Goal: Ask a question

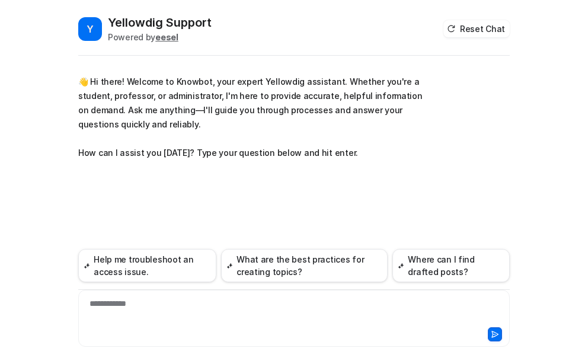
click at [107, 307] on div "**********" at bounding box center [294, 311] width 426 height 27
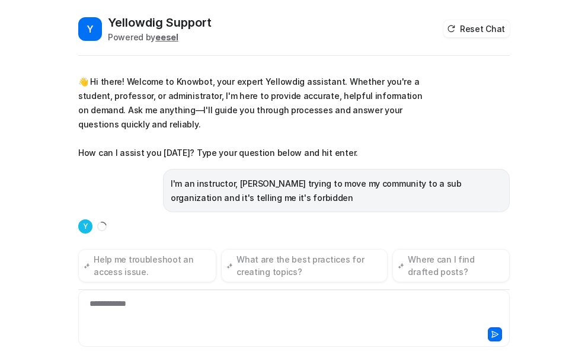
scroll to position [4, 0]
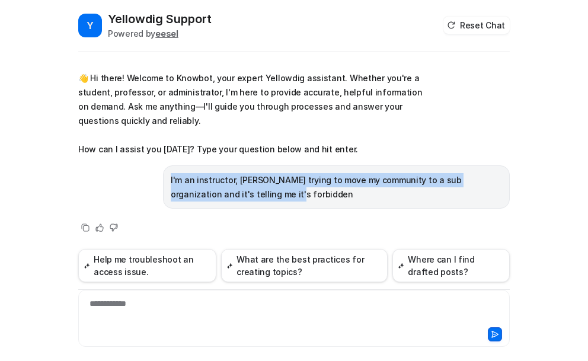
drag, startPoint x: 164, startPoint y: 180, endPoint x: 237, endPoint y: 195, distance: 75.1
click at [237, 195] on div "I'm an instructor, [PERSON_NAME] trying to move my community to a sub organizat…" at bounding box center [336, 186] width 347 height 43
copy p "I'm an instructor, [PERSON_NAME] trying to move my community to a sub organizat…"
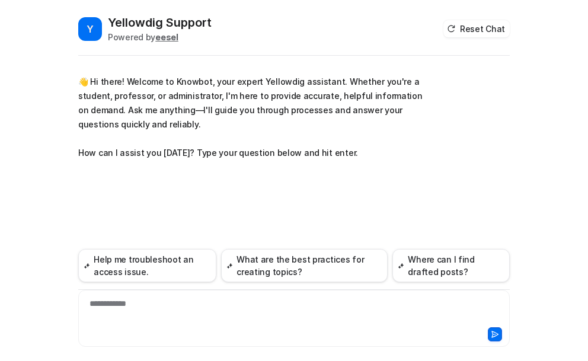
click at [117, 302] on div "**********" at bounding box center [294, 311] width 426 height 27
paste div
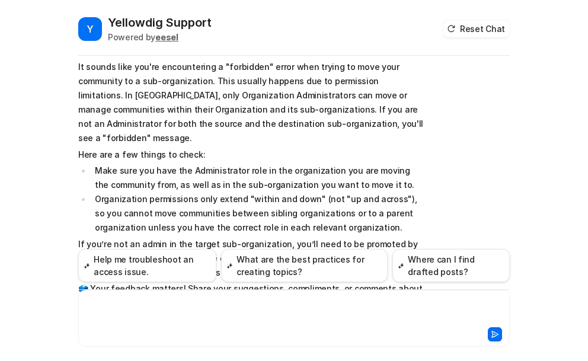
scroll to position [153, 0]
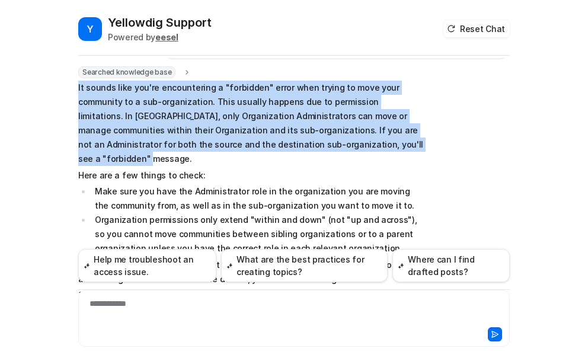
drag, startPoint x: 74, startPoint y: 88, endPoint x: 328, endPoint y: 145, distance: 260.2
click at [328, 145] on p "It sounds like you're encountering a "forbidden" error when trying to move your…" at bounding box center [251, 123] width 347 height 85
copy p "It sounds like you're encountering a "forbidden" error when trying to move your…"
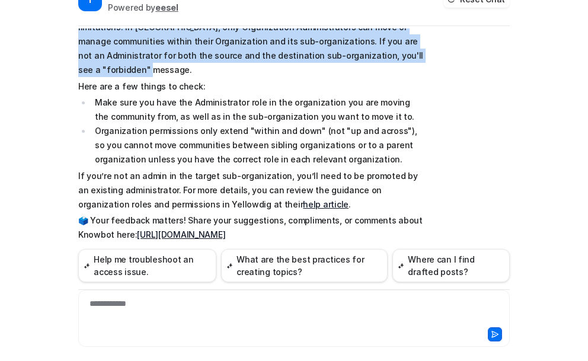
scroll to position [44, 0]
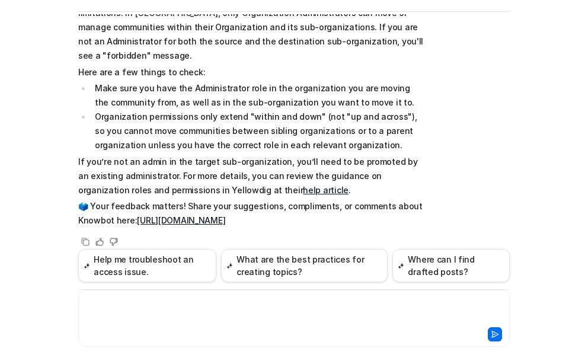
click at [118, 302] on div at bounding box center [294, 311] width 426 height 27
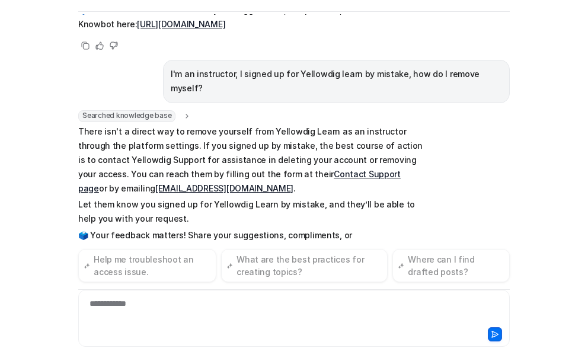
scroll to position [423, 0]
